Goal: Navigation & Orientation: Understand site structure

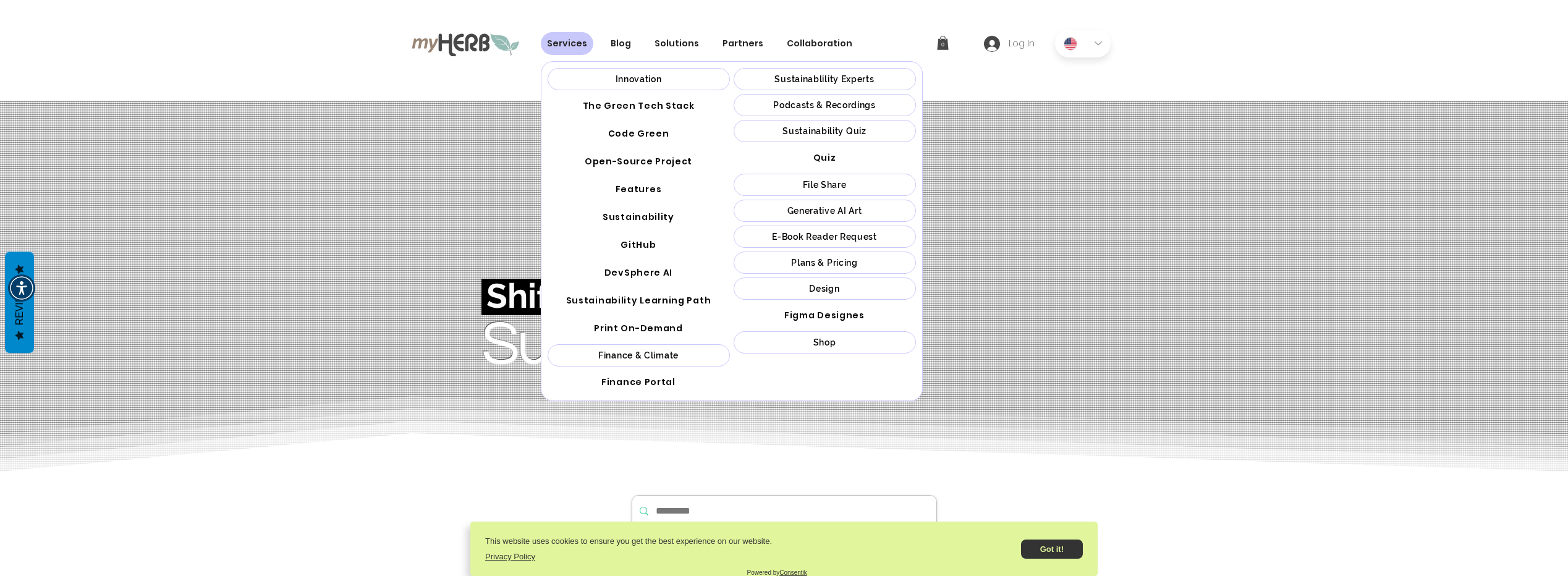
click at [776, 266] on div "Plans & Pricing" at bounding box center [825, 263] width 175 height 10
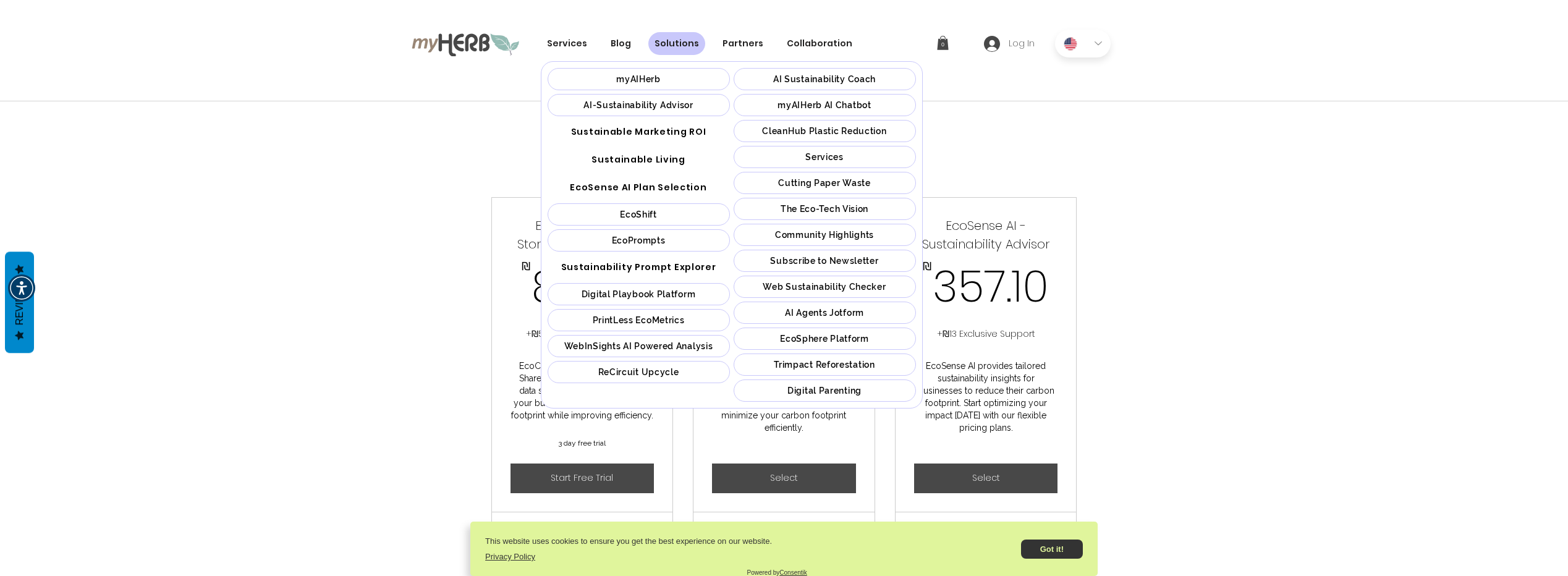
click at [806, 317] on span "AI Agents Jotform" at bounding box center [825, 313] width 79 height 10
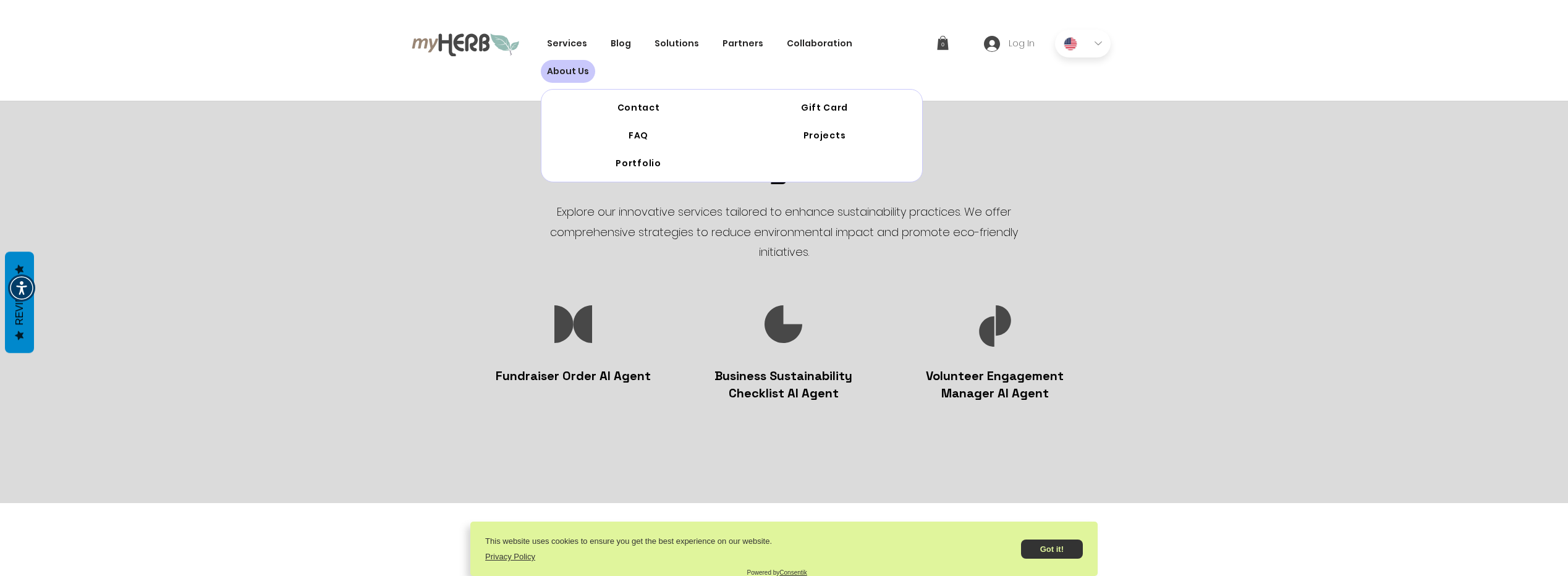
click at [589, 65] on span "About Us" at bounding box center [568, 71] width 42 height 13
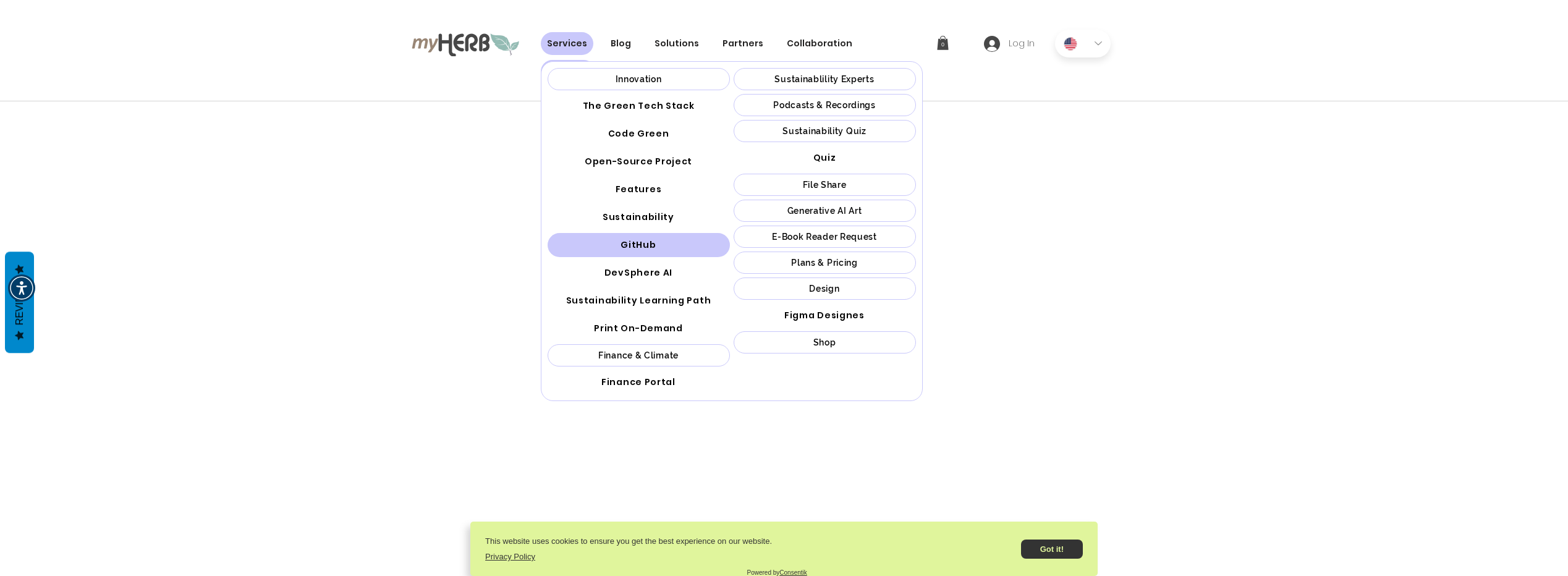
click at [642, 246] on span "GitHub" at bounding box center [638, 245] width 35 height 13
click at [617, 129] on span "Code Green" at bounding box center [639, 134] width 61 height 13
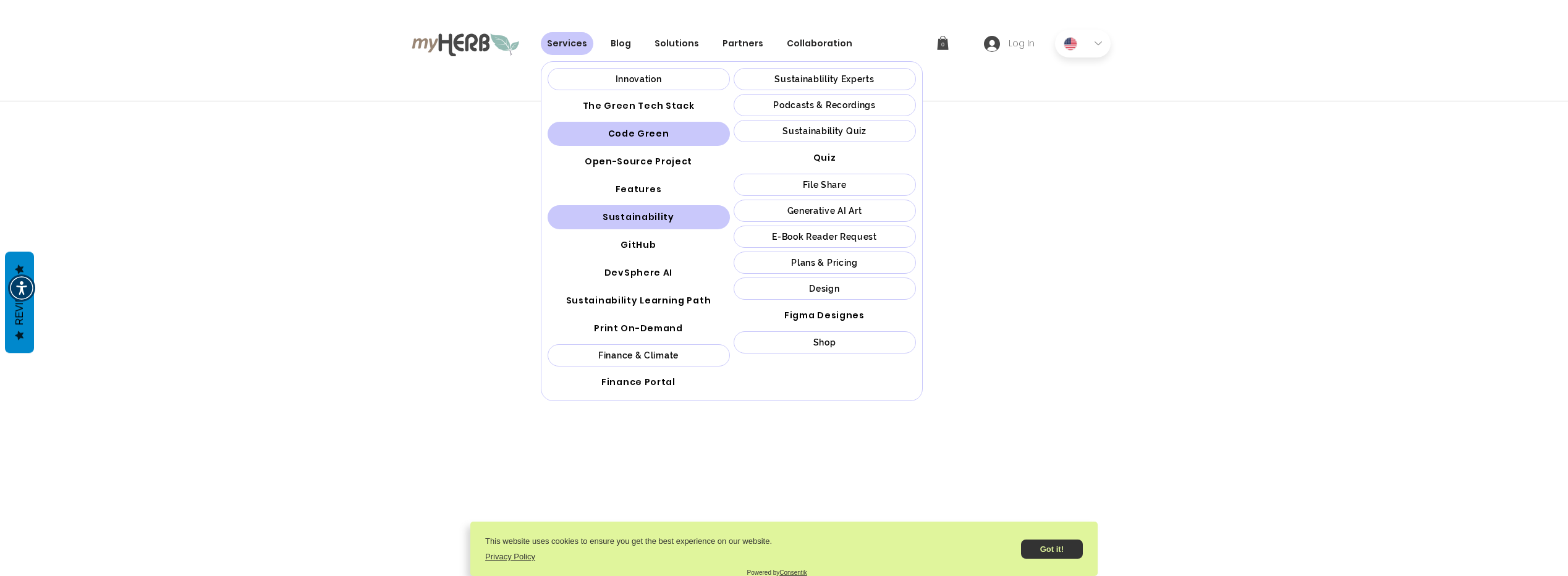
click at [660, 217] on span "Sustainability" at bounding box center [639, 217] width 72 height 13
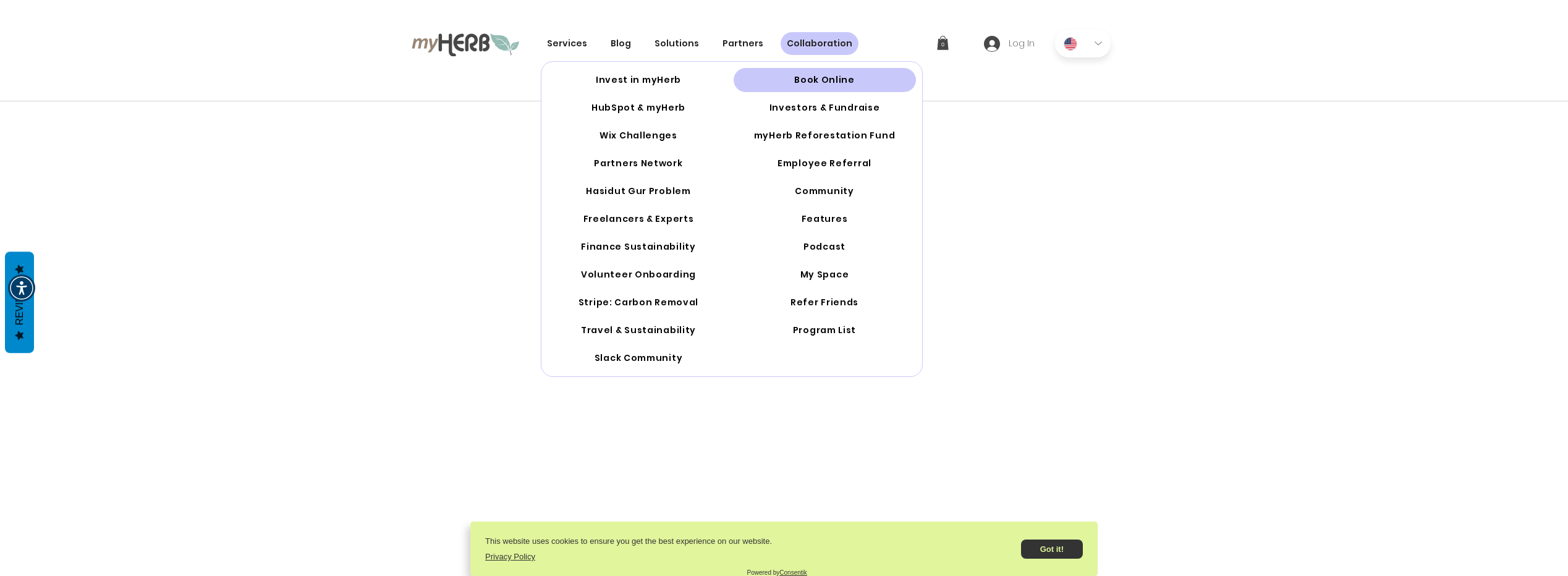
click at [814, 76] on span "Book Online" at bounding box center [825, 80] width 60 height 13
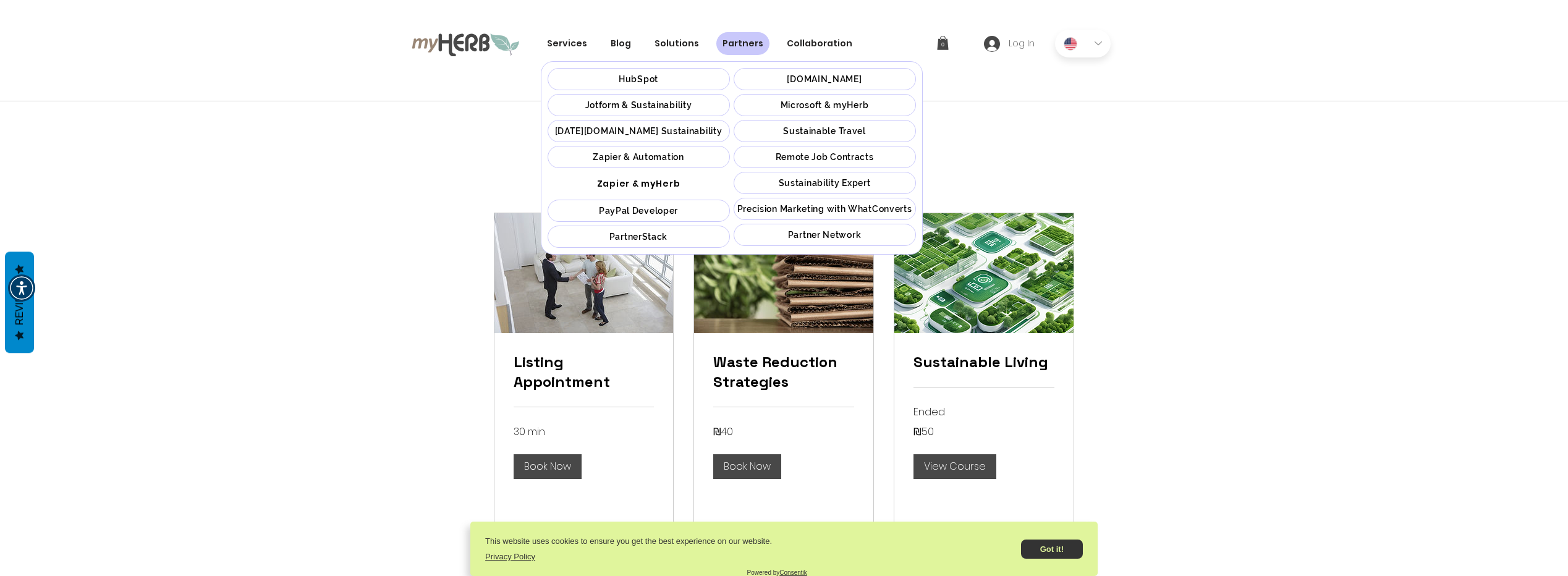
click at [664, 210] on span "PayPal Developer" at bounding box center [639, 211] width 79 height 10
